Goal: Answer question/provide support: Share knowledge or assist other users

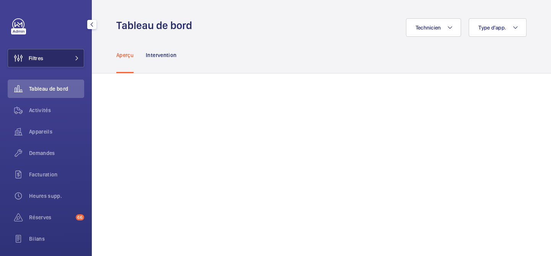
click at [64, 57] on button "Filtres" at bounding box center [46, 58] width 76 height 18
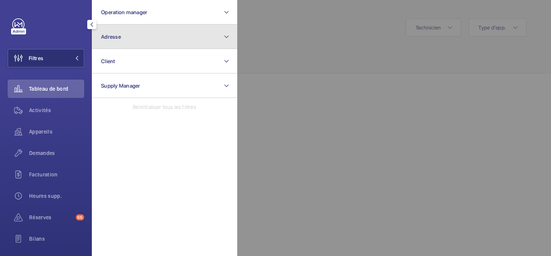
click at [134, 39] on button "Adresse" at bounding box center [164, 36] width 145 height 24
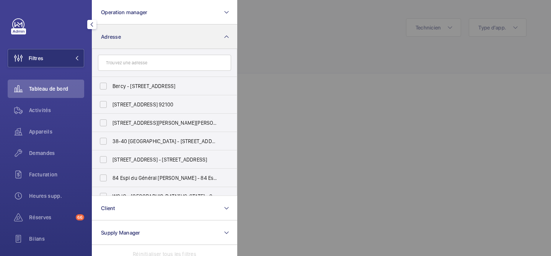
type input "support@deskeo.fr"
paste input "79 rue de Clichy"
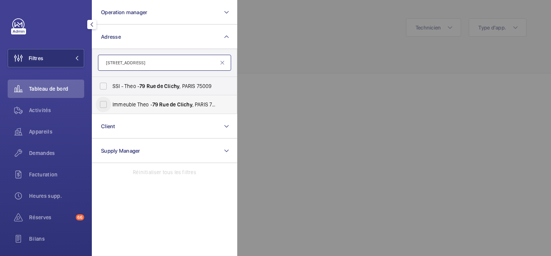
type input "79 rue de Clichy"
click at [104, 103] on input "Immeuble Theo - 79 Rue de Clichy , PARIS 75009" at bounding box center [103, 104] width 15 height 15
checkbox input "true"
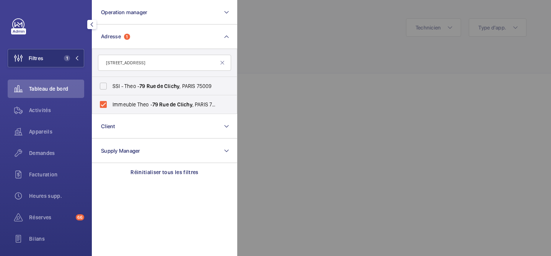
click at [318, 95] on div at bounding box center [512, 128] width 551 height 256
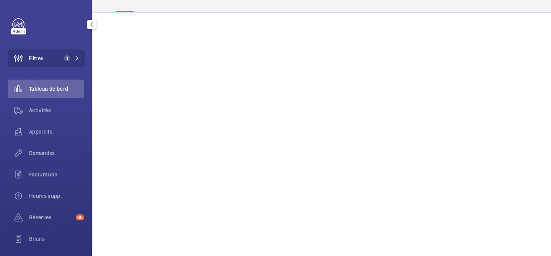
scroll to position [83, 0]
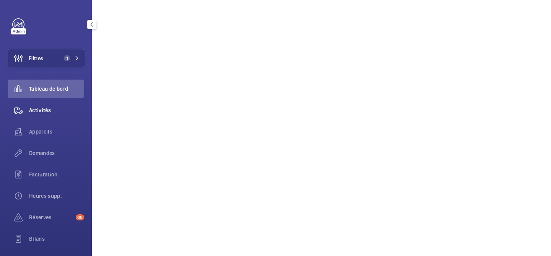
click at [33, 116] on div "Activités" at bounding box center [46, 110] width 76 height 18
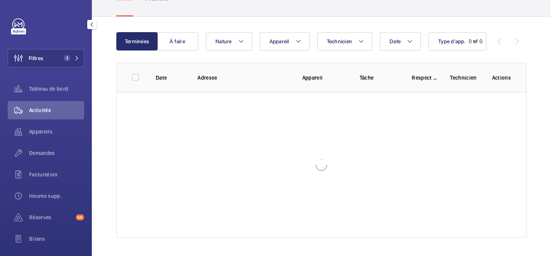
scroll to position [57, 0]
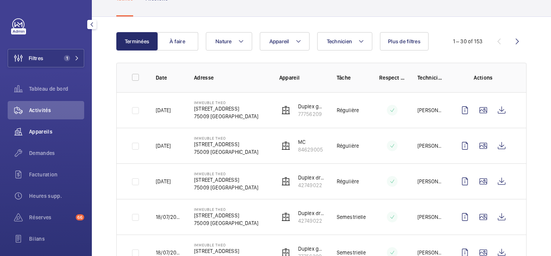
click at [64, 132] on span "Appareils" at bounding box center [56, 132] width 55 height 8
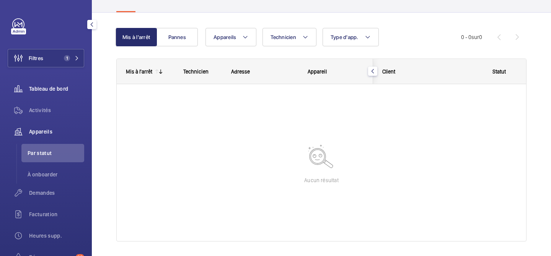
click at [51, 83] on div "Tableau de bord" at bounding box center [46, 89] width 76 height 18
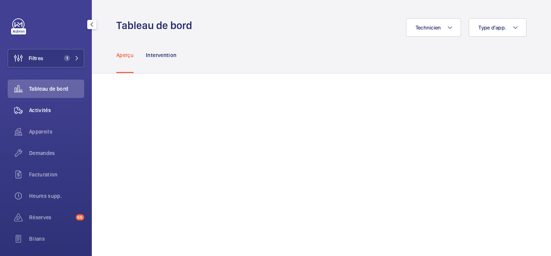
click at [43, 114] on div "Activités" at bounding box center [46, 110] width 76 height 18
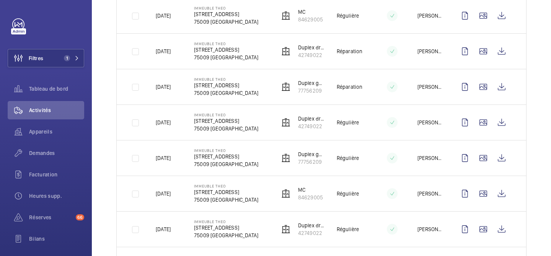
scroll to position [508, 0]
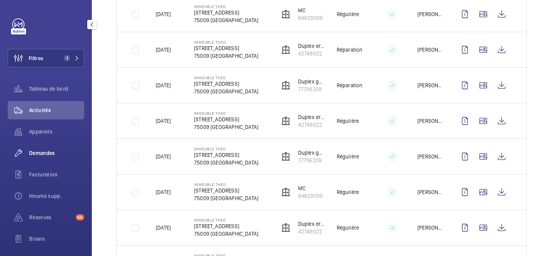
click at [46, 152] on span "Demandes" at bounding box center [56, 153] width 55 height 8
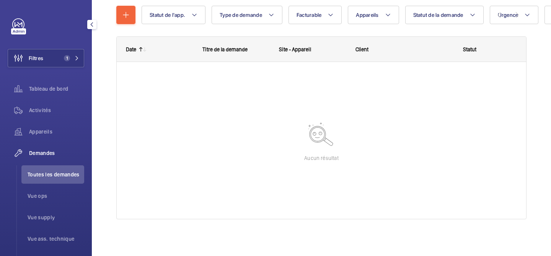
scroll to position [89, 0]
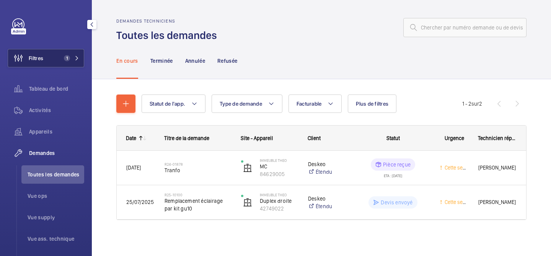
click at [54, 60] on button "Filtres 1" at bounding box center [46, 58] width 76 height 18
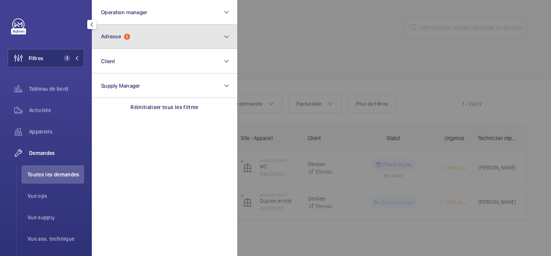
click at [141, 43] on button "Adresse 1" at bounding box center [164, 36] width 145 height 24
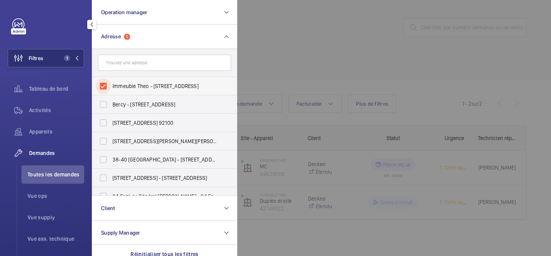
click at [104, 85] on input "Immeuble Theo - 79 Rue de Clichy, PARIS 75009" at bounding box center [103, 85] width 15 height 15
checkbox input "false"
click at [302, 55] on div at bounding box center [512, 128] width 551 height 256
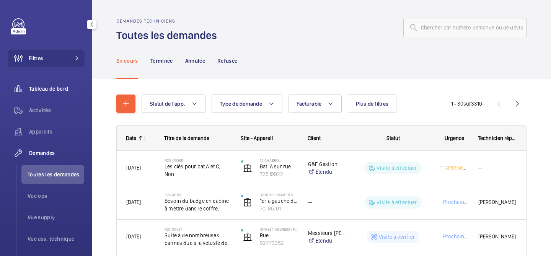
click at [59, 93] on div "Tableau de bord" at bounding box center [46, 89] width 76 height 18
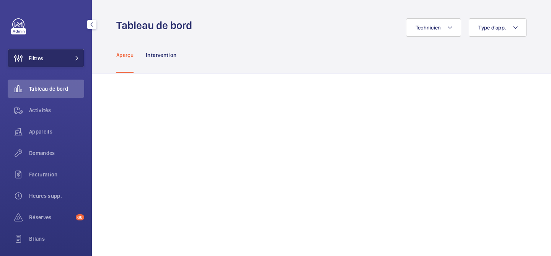
click at [59, 60] on button "Filtres" at bounding box center [46, 58] width 76 height 18
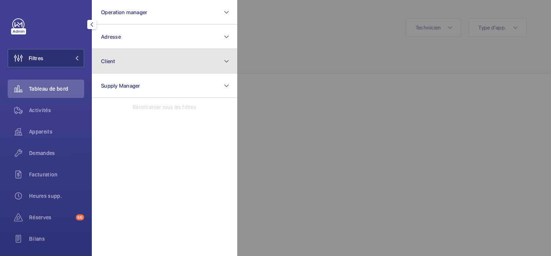
click at [125, 52] on button "Client" at bounding box center [164, 61] width 145 height 24
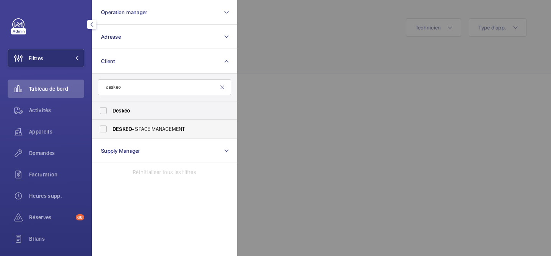
type input "deskeo"
click at [148, 122] on label "DESKEO - SPACE MANAGEMENT" at bounding box center [158, 129] width 133 height 18
click at [111, 122] on input "DESKEO - SPACE MANAGEMENT" at bounding box center [103, 128] width 15 height 15
checkbox input "true"
click at [148, 113] on span "Deskeo" at bounding box center [164, 111] width 105 height 8
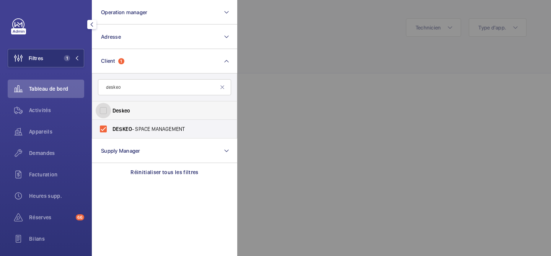
click at [111, 113] on input "Deskeo" at bounding box center [103, 110] width 15 height 15
checkbox input "true"
click at [334, 105] on div at bounding box center [512, 128] width 551 height 256
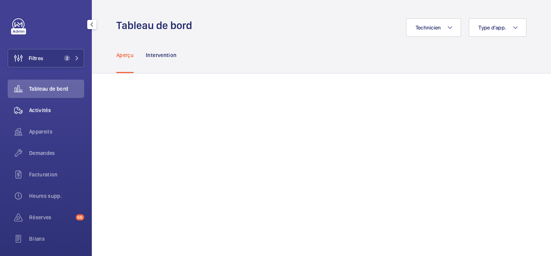
click at [55, 107] on span "Activités" at bounding box center [56, 110] width 55 height 8
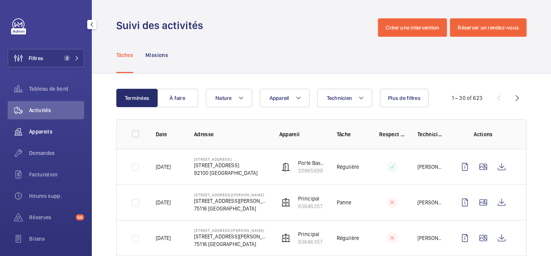
click at [53, 132] on span "Appareils" at bounding box center [56, 132] width 55 height 8
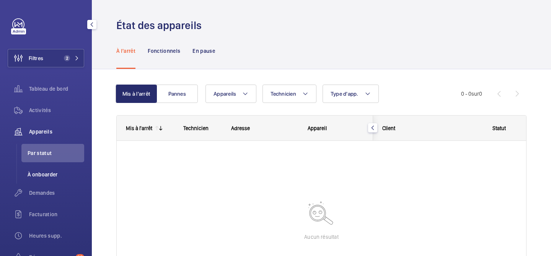
click at [50, 172] on span "À onboarder" at bounding box center [56, 175] width 57 height 8
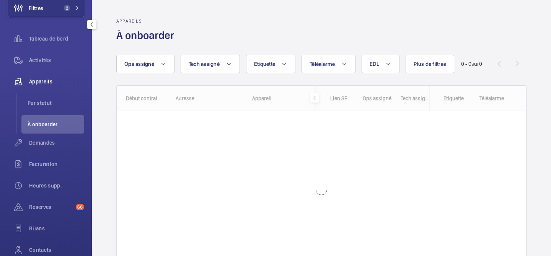
scroll to position [50, 0]
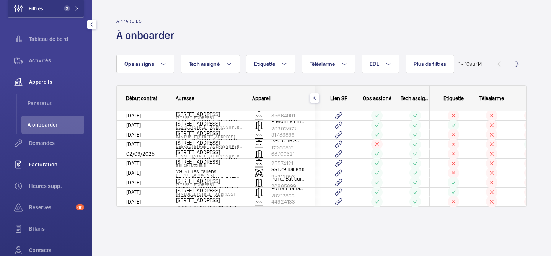
click at [46, 164] on span "Facturation" at bounding box center [56, 165] width 55 height 8
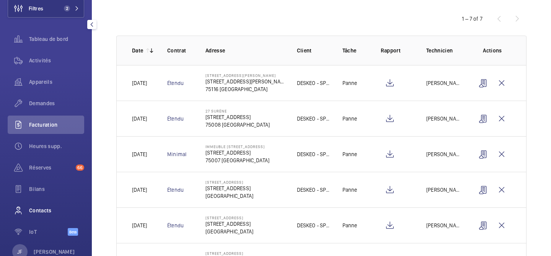
scroll to position [72, 0]
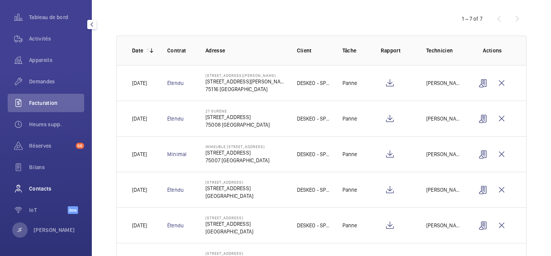
click at [39, 192] on div "Contacts" at bounding box center [46, 188] width 76 height 18
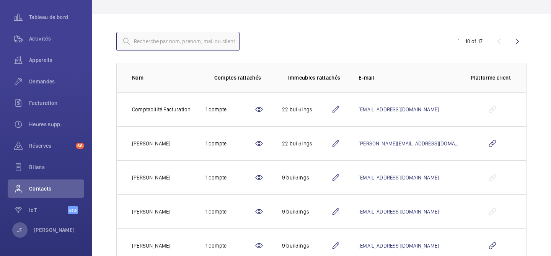
click at [206, 42] on input "text" at bounding box center [177, 41] width 123 height 19
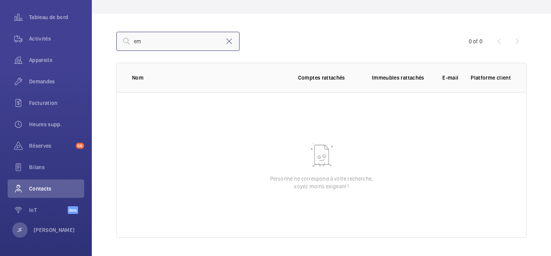
type input "e"
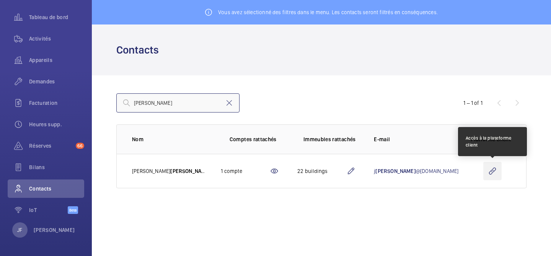
type input "morisseau"
click at [491, 174] on wm-front-icon-button at bounding box center [492, 171] width 18 height 18
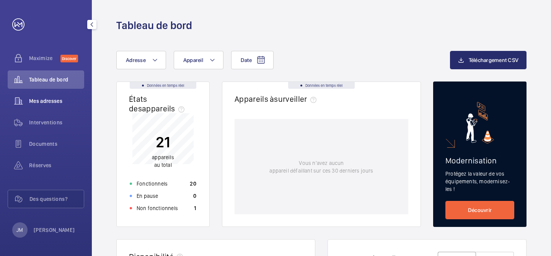
click at [54, 104] on span "Mes adresses" at bounding box center [56, 101] width 55 height 8
